Goal: Book appointment/travel/reservation

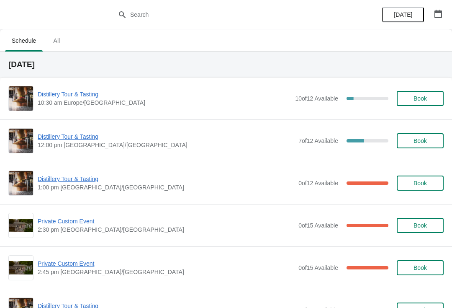
click at [77, 91] on span "Distillery Tour & Tasting" at bounding box center [164, 94] width 253 height 8
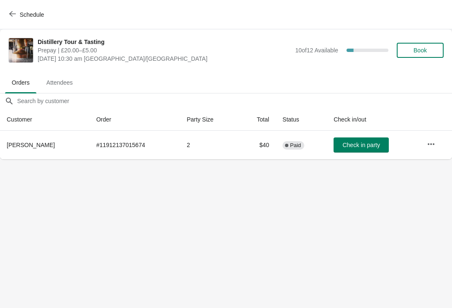
click at [420, 47] on span "Book" at bounding box center [420, 50] width 13 height 7
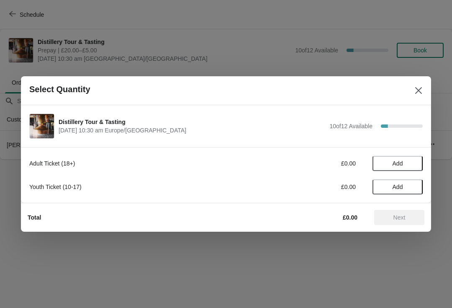
click at [403, 165] on span "Add" at bounding box center [398, 163] width 10 height 7
click at [406, 219] on span "Next" at bounding box center [399, 217] width 37 height 7
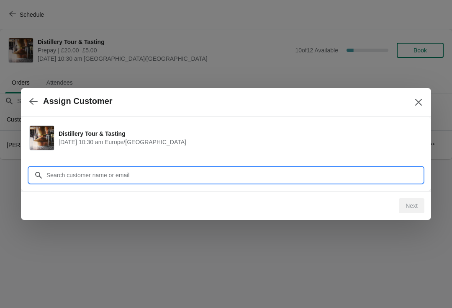
click at [206, 169] on input "Customer" at bounding box center [234, 174] width 377 height 15
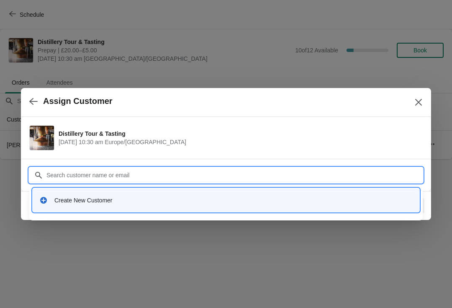
click at [134, 197] on div "Create New Customer" at bounding box center [233, 200] width 358 height 8
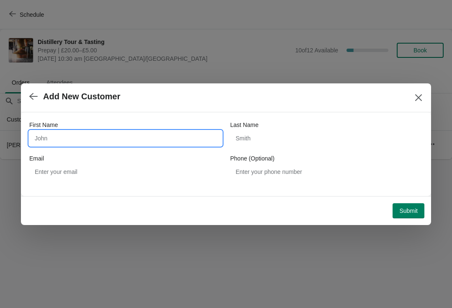
click at [100, 135] on input "First Name" at bounding box center [125, 138] width 193 height 15
type input "[PERSON_NAME]"
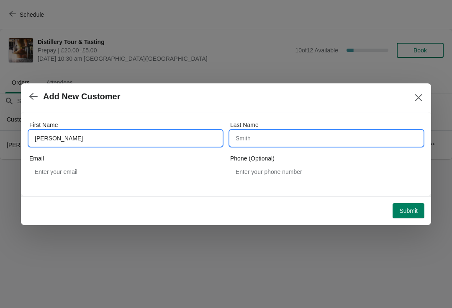
click at [265, 142] on input "Last Name" at bounding box center [326, 138] width 193 height 15
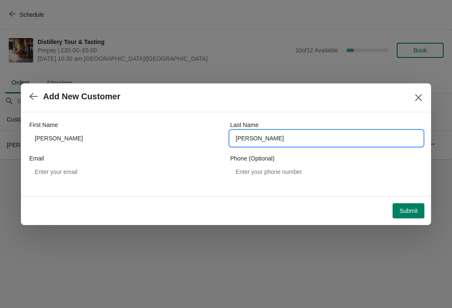
type input "[PERSON_NAME]"
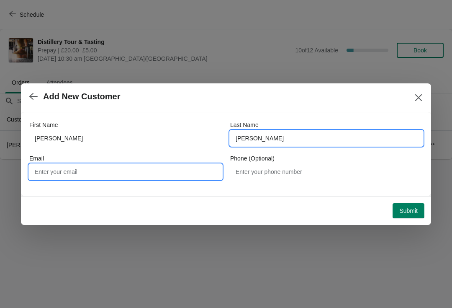
click at [100, 170] on input "Email" at bounding box center [125, 171] width 193 height 15
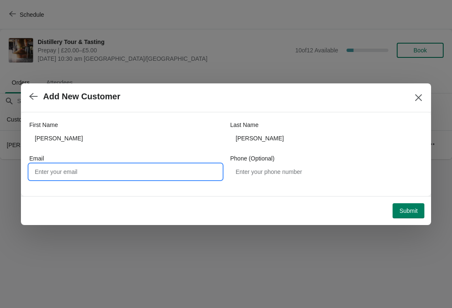
type input "B"
type input "[EMAIL_ADDRESS][DOMAIN_NAME]"
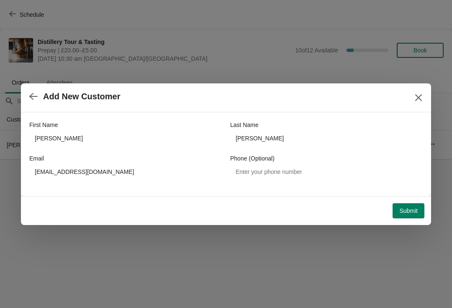
click at [421, 214] on button "Submit" at bounding box center [409, 210] width 32 height 15
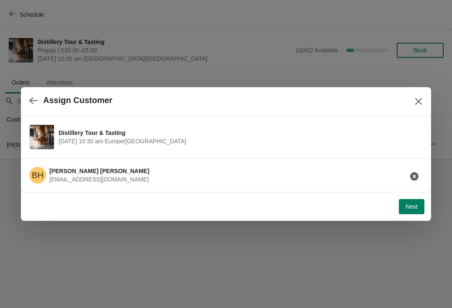
click at [412, 207] on span "Next" at bounding box center [412, 206] width 12 height 7
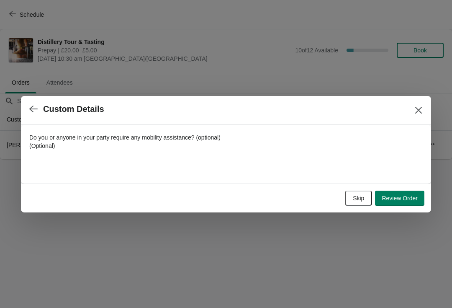
click at [357, 198] on span "Skip" at bounding box center [358, 198] width 11 height 7
